Goal: Task Accomplishment & Management: Complete application form

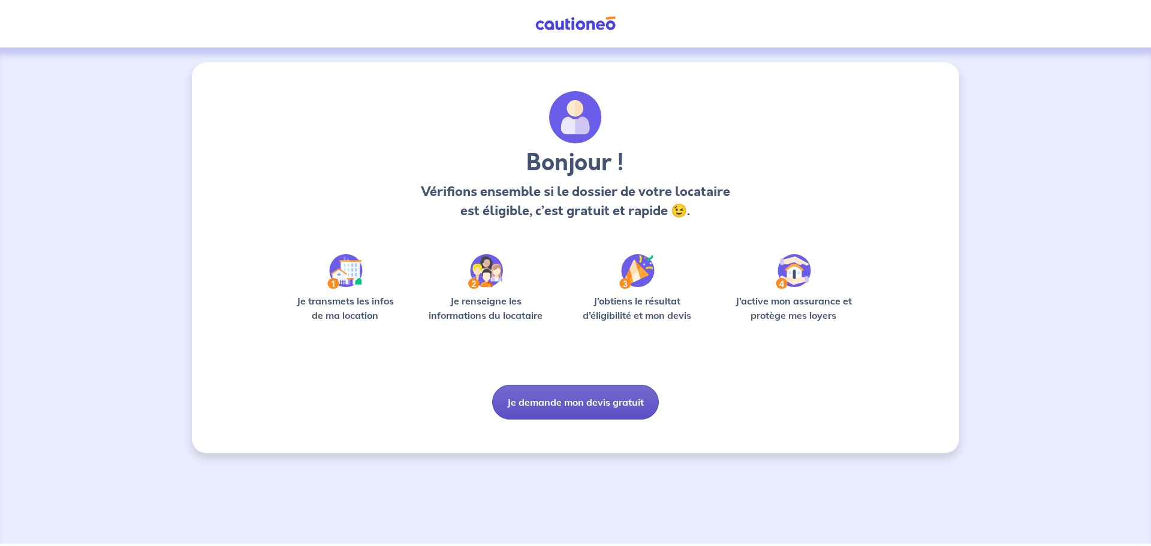
click at [561, 403] on button "Je demande mon devis gratuit" at bounding box center [575, 402] width 167 height 35
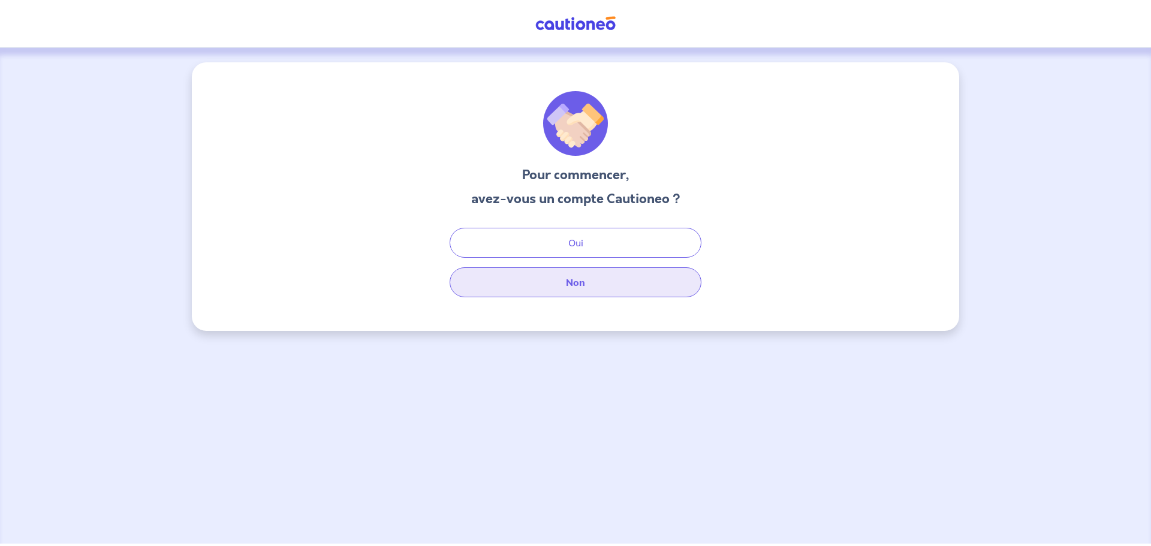
click at [580, 289] on button "Non" at bounding box center [576, 282] width 252 height 30
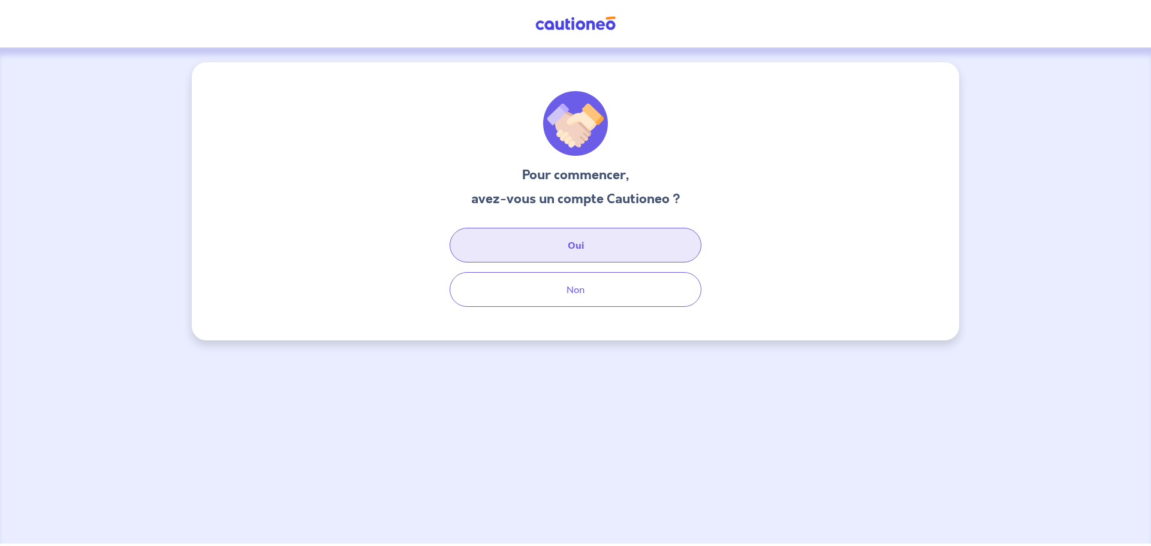
click at [557, 248] on button "Oui" at bounding box center [576, 245] width 252 height 35
